Goal: Task Accomplishment & Management: Complete application form

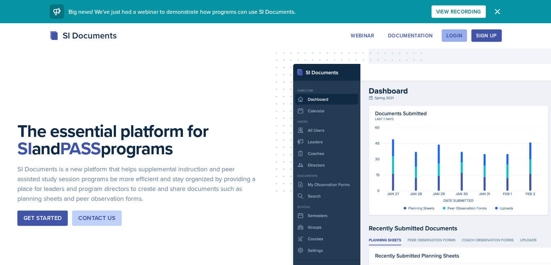
click at [463, 34] on div "Login" at bounding box center [455, 36] width 16 height 6
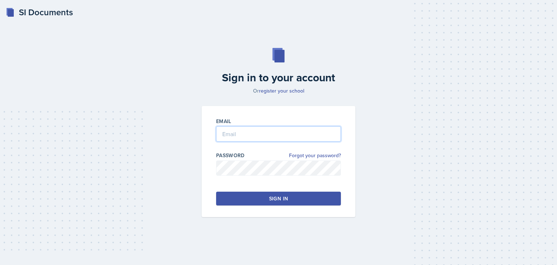
click at [243, 136] on input "email" at bounding box center [278, 133] width 125 height 15
type input "[PERSON_NAME][EMAIL_ADDRESS][DOMAIN_NAME]"
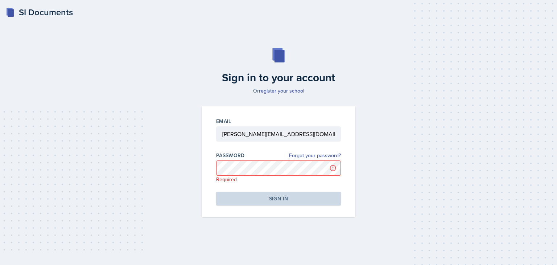
click at [352, 260] on div "SI Documents Sign in to your account Or register your school Email [PERSON_NAME…" at bounding box center [278, 132] width 557 height 265
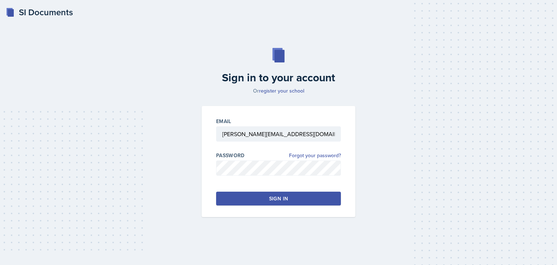
click at [271, 195] on div "Sign in" at bounding box center [278, 198] width 19 height 7
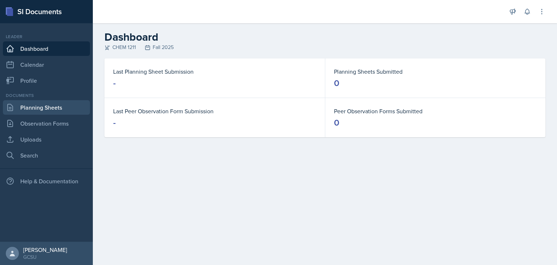
click at [35, 104] on link "Planning Sheets" at bounding box center [46, 107] width 87 height 15
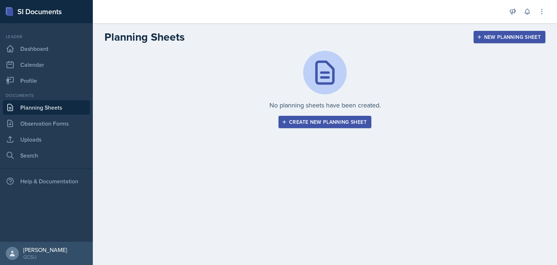
click at [496, 38] on div "New Planning Sheet" at bounding box center [509, 37] width 62 height 6
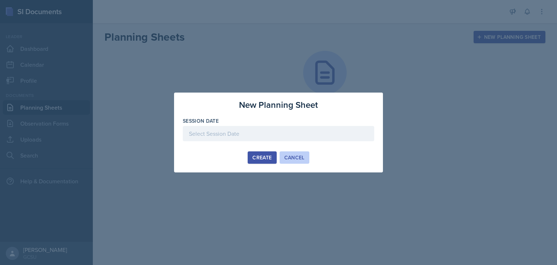
click at [301, 157] on div "Cancel" at bounding box center [294, 157] width 20 height 6
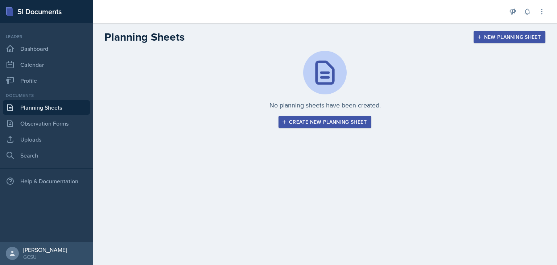
click at [3, 103] on link "Planning Sheets" at bounding box center [46, 107] width 87 height 15
click at [337, 122] on div "Create new planning sheet" at bounding box center [324, 122] width 83 height 6
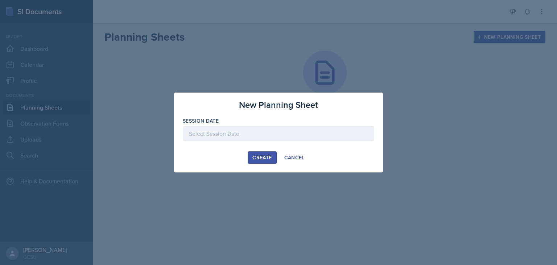
click at [309, 132] on div at bounding box center [278, 133] width 191 height 15
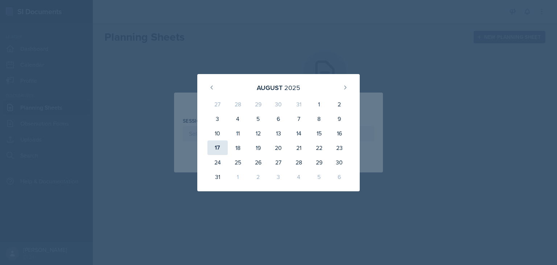
click at [219, 147] on div "17" at bounding box center [217, 147] width 20 height 15
type input "[DATE]"
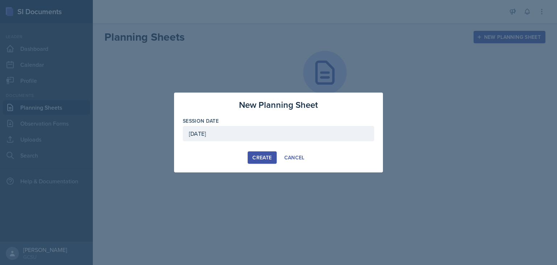
click at [257, 156] on div "Create" at bounding box center [261, 157] width 19 height 6
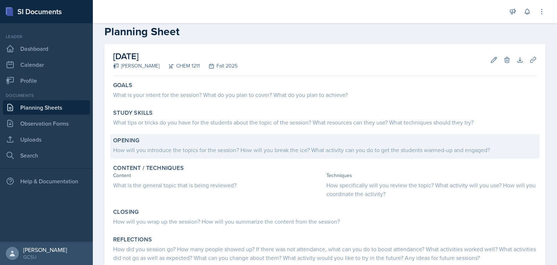
scroll to position [13, 0]
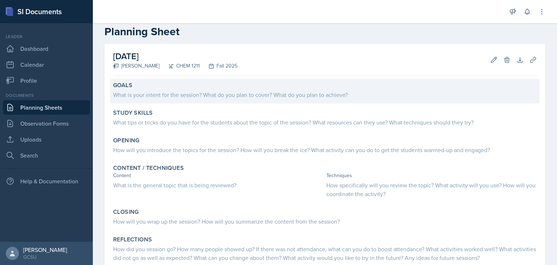
click at [204, 96] on div "What is your intent for the session? What do you plan to cover? What do you pla…" at bounding box center [325, 94] width 424 height 9
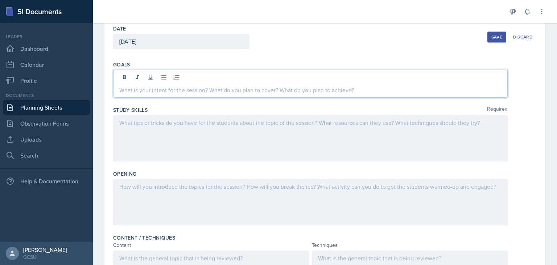
scroll to position [51, 0]
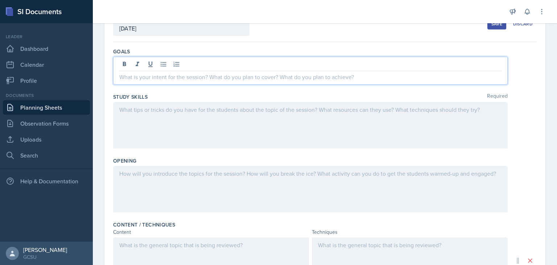
click at [169, 76] on p at bounding box center [310, 77] width 382 height 9
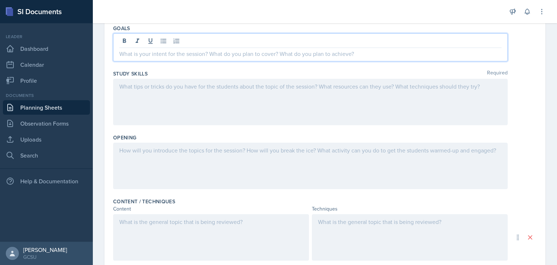
scroll to position [0, 0]
